Goal: Task Accomplishment & Management: Use online tool/utility

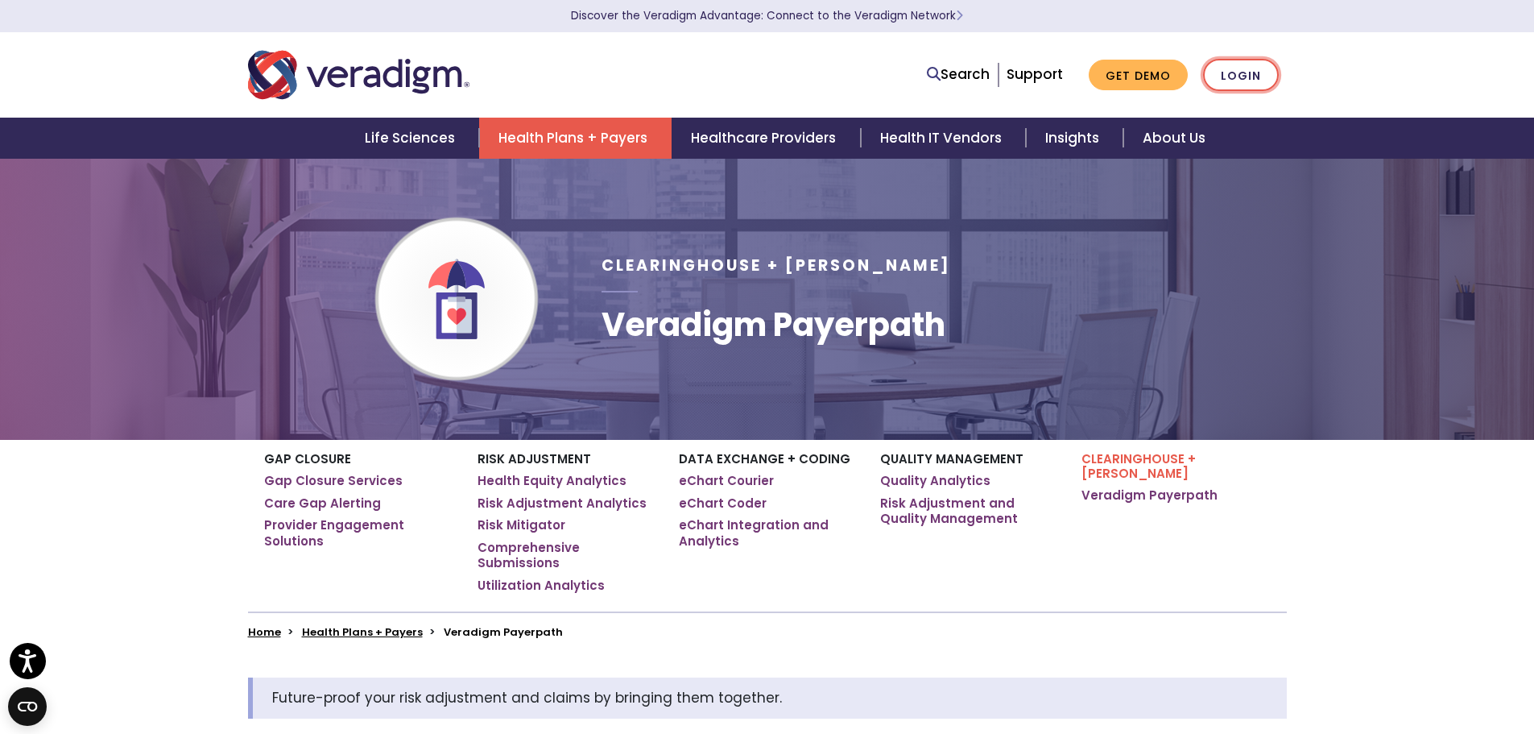
click at [1240, 69] on link "Login" at bounding box center [1241, 75] width 76 height 33
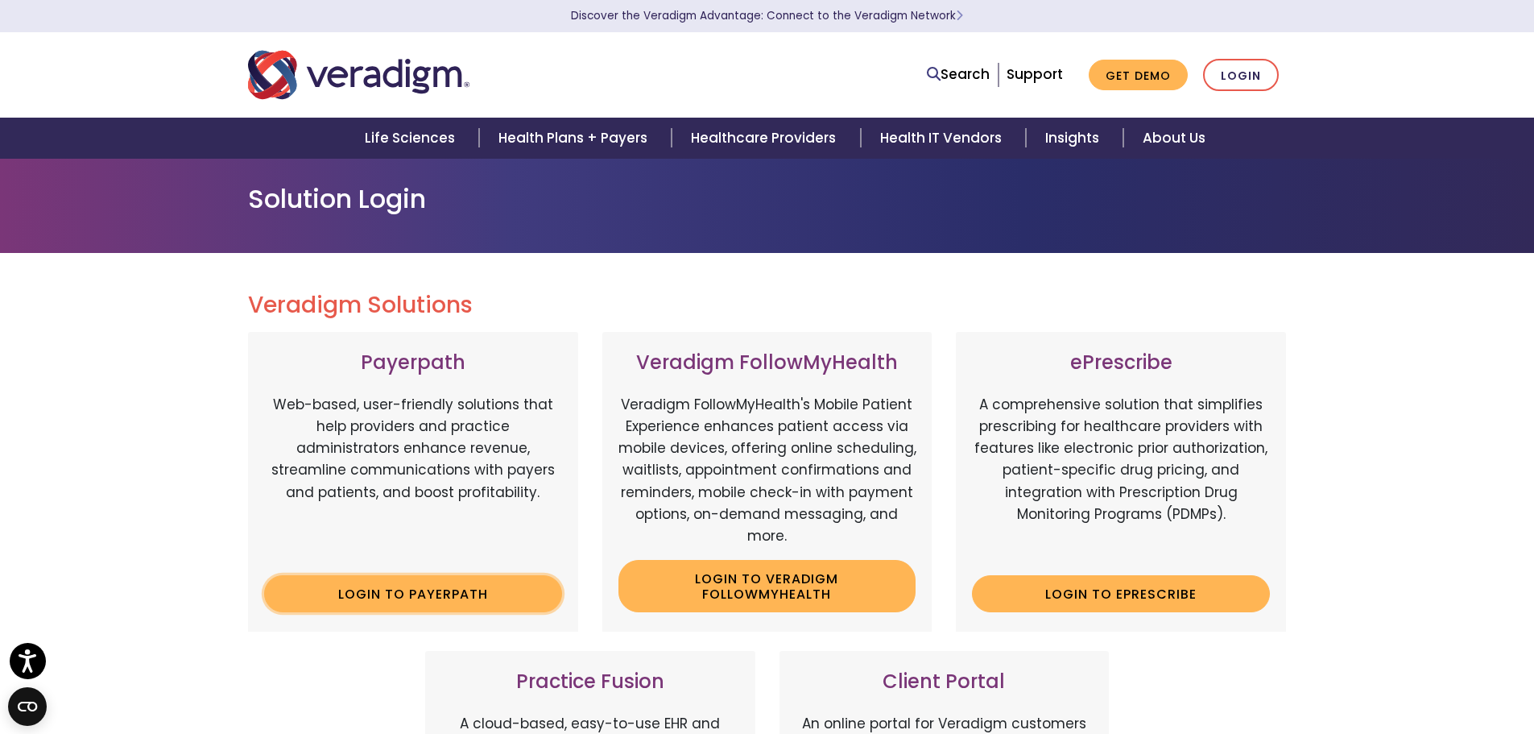
click at [408, 594] on link "Login to Payerpath" at bounding box center [413, 593] width 298 height 37
click at [1225, 75] on link "Login" at bounding box center [1241, 75] width 76 height 33
click at [1257, 77] on link "Login" at bounding box center [1241, 75] width 76 height 33
click at [1067, 136] on link "Insights" at bounding box center [1074, 138] width 97 height 41
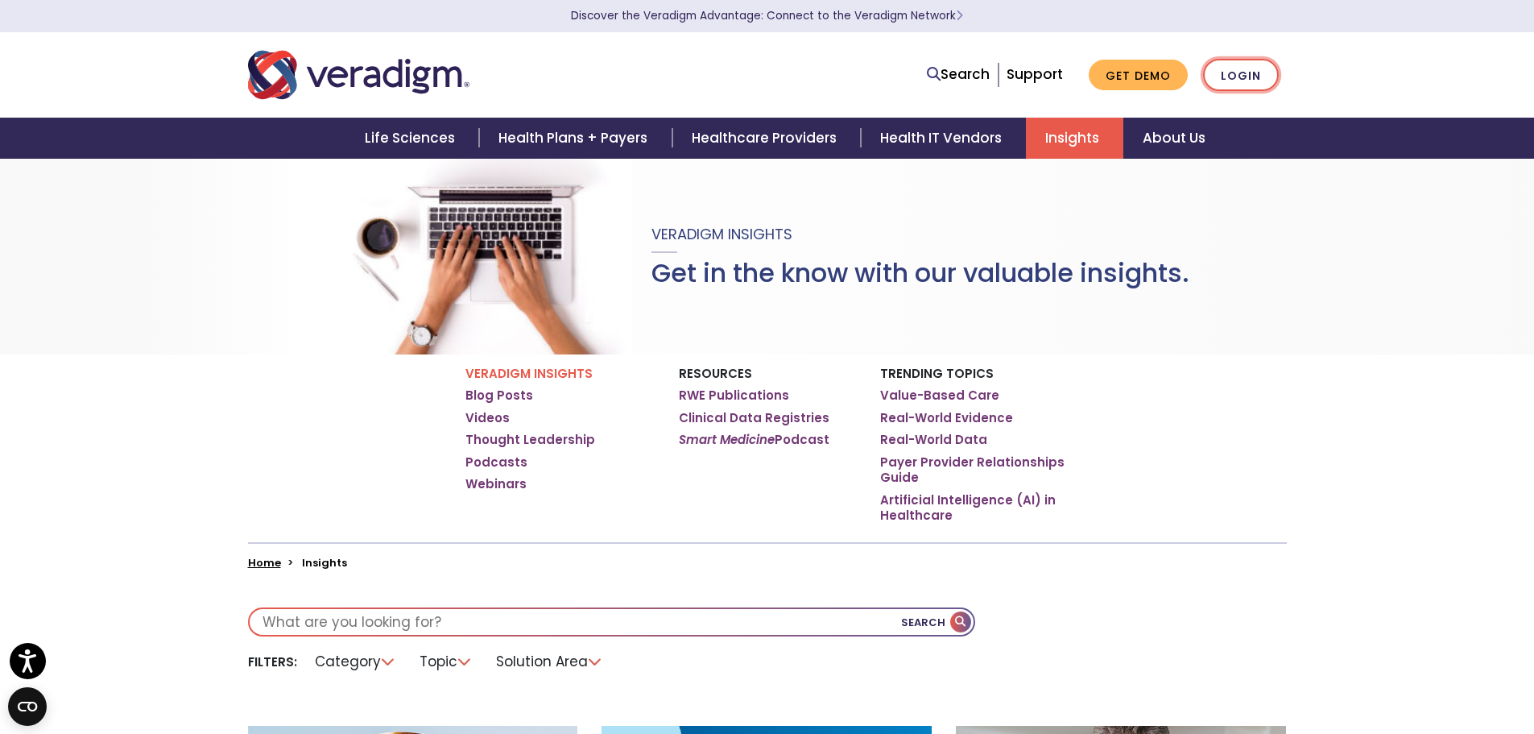
click at [1252, 77] on link "Login" at bounding box center [1241, 75] width 76 height 33
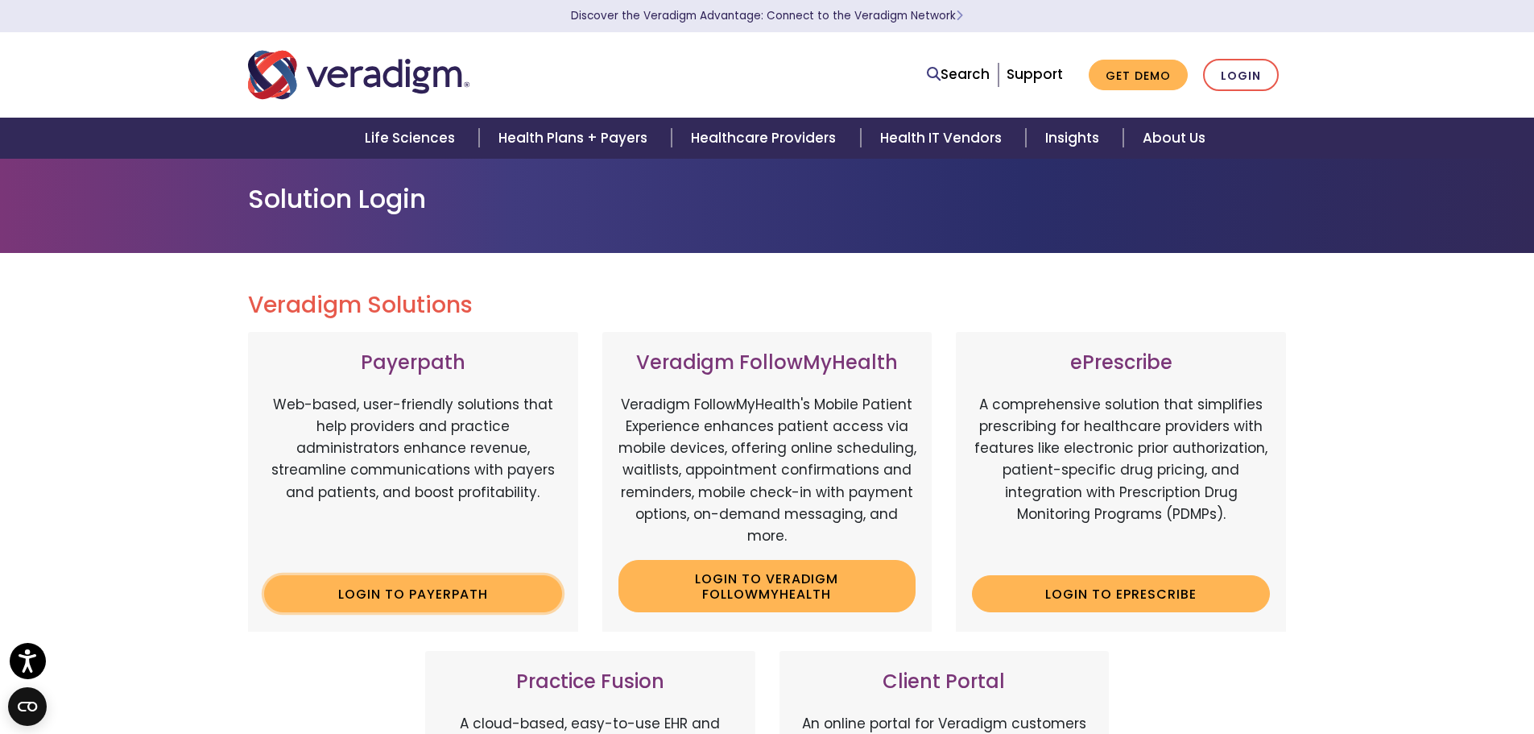
click at [399, 594] on link "Login to Payerpath" at bounding box center [413, 593] width 298 height 37
